Goal: Information Seeking & Learning: Learn about a topic

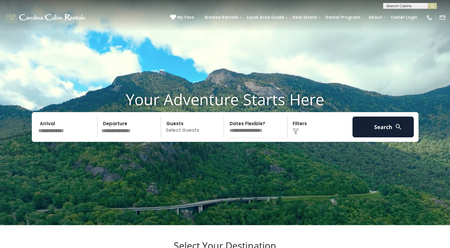
click at [402, 6] on input "text" at bounding box center [409, 7] width 52 height 6
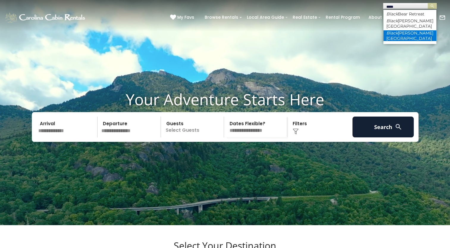
type input "*****"
click at [408, 30] on li "Black berry Ridge" at bounding box center [409, 35] width 53 height 11
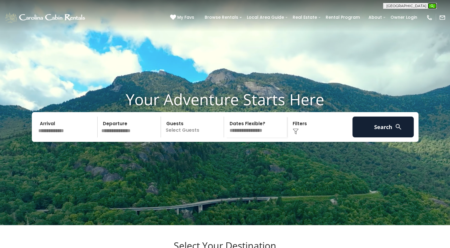
click at [430, 4] on img "submit" at bounding box center [432, 6] width 4 height 4
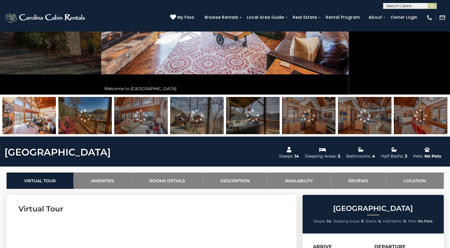
scroll to position [1011, 0]
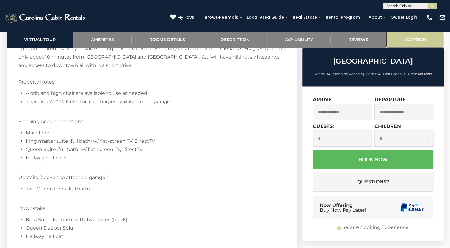
click at [408, 41] on link "Location" at bounding box center [415, 39] width 58 height 16
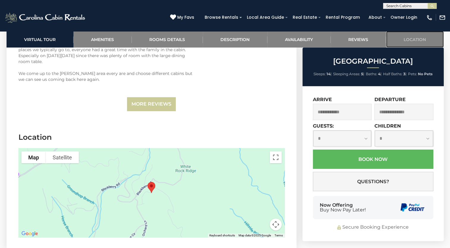
scroll to position [1861, 0]
click at [276, 151] on button "Toggle fullscreen view" at bounding box center [276, 157] width 12 height 12
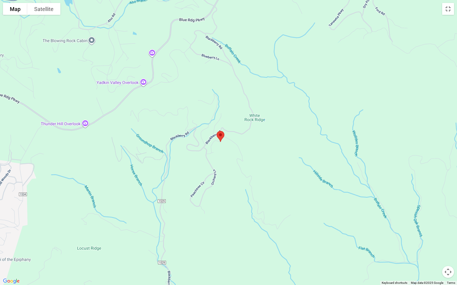
drag, startPoint x: 233, startPoint y: 153, endPoint x: 222, endPoint y: 152, distance: 11.0
click at [223, 152] on div at bounding box center [228, 142] width 457 height 285
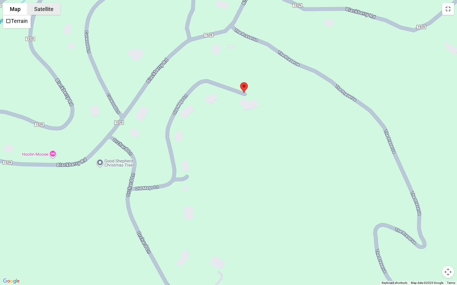
click at [36, 11] on button "Satellite" at bounding box center [43, 9] width 33 height 12
